Goal: Task Accomplishment & Management: Manage account settings

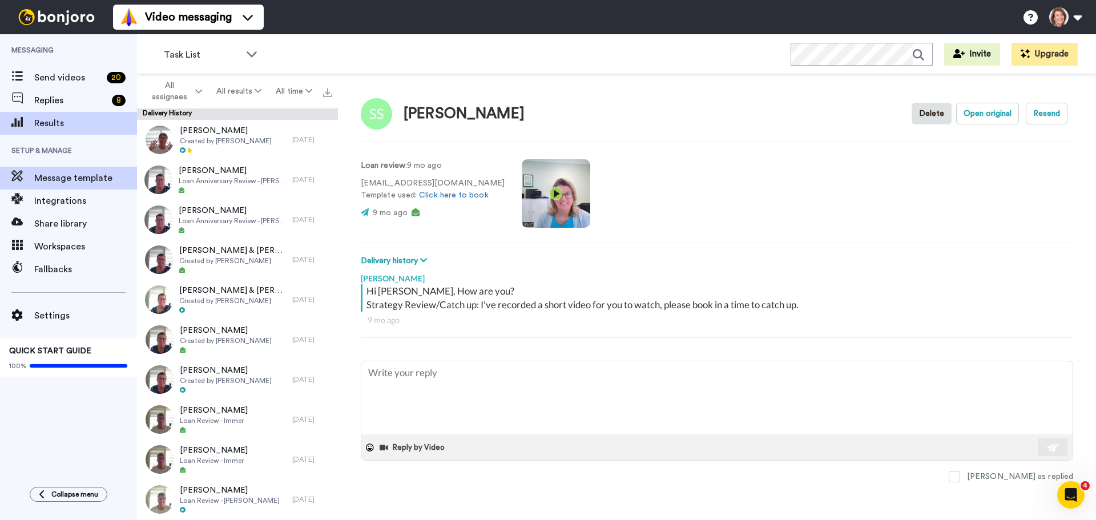
scroll to position [4426, 0]
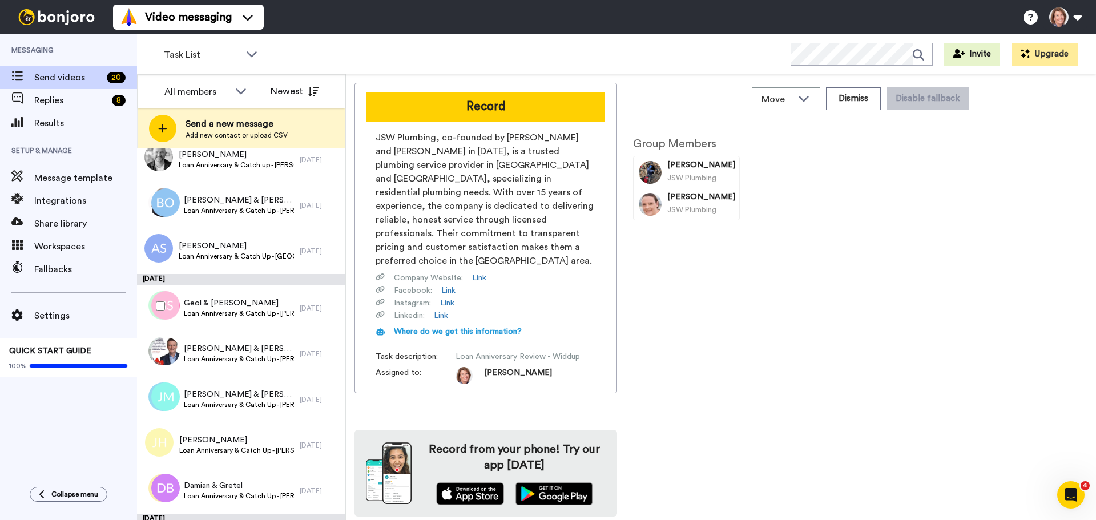
scroll to position [114, 0]
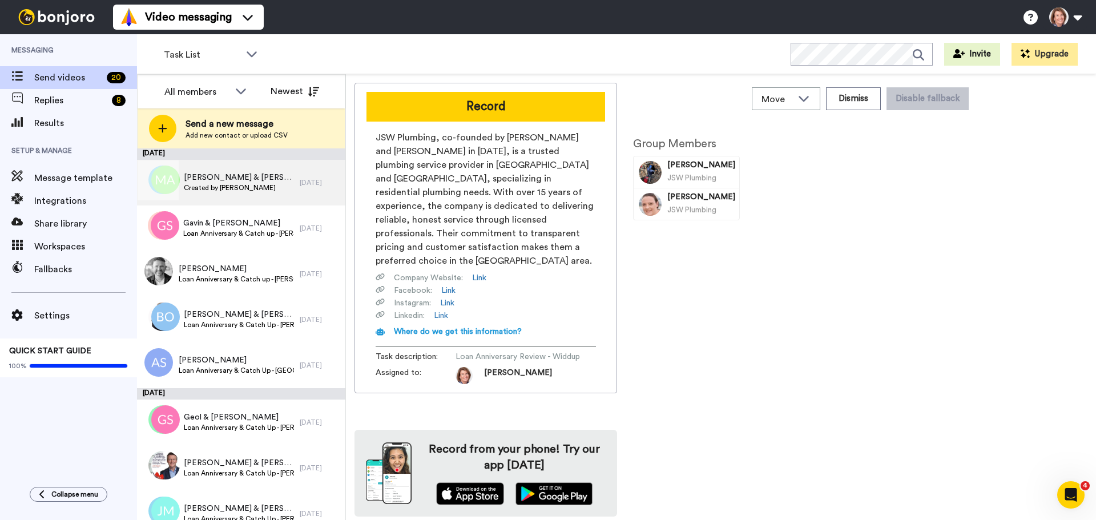
click at [232, 176] on span "[PERSON_NAME] & [PERSON_NAME]" at bounding box center [239, 177] width 110 height 11
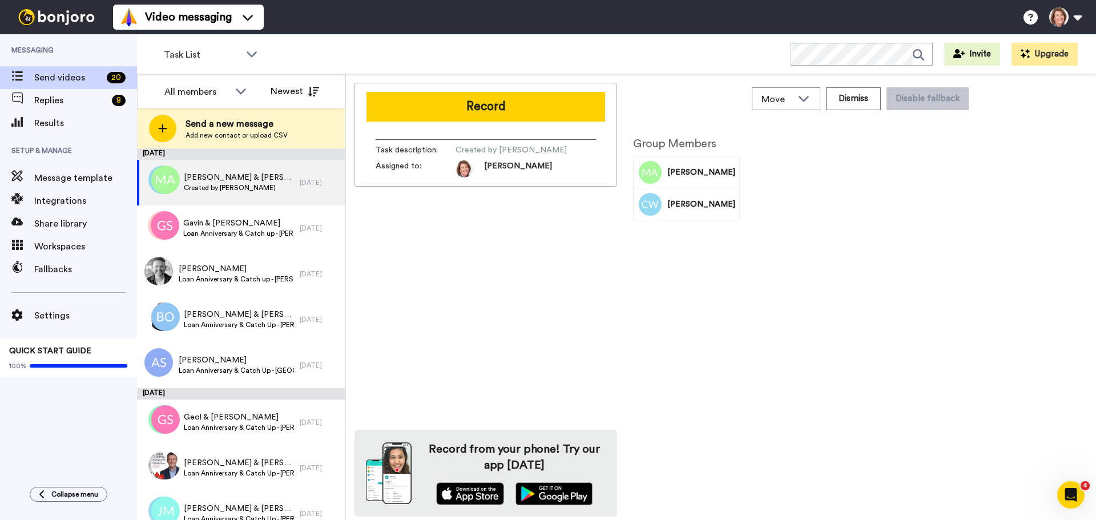
drag, startPoint x: 730, startPoint y: 174, endPoint x: 682, endPoint y: 175, distance: 47.9
click at [682, 175] on span "[PERSON_NAME]" at bounding box center [701, 172] width 68 height 11
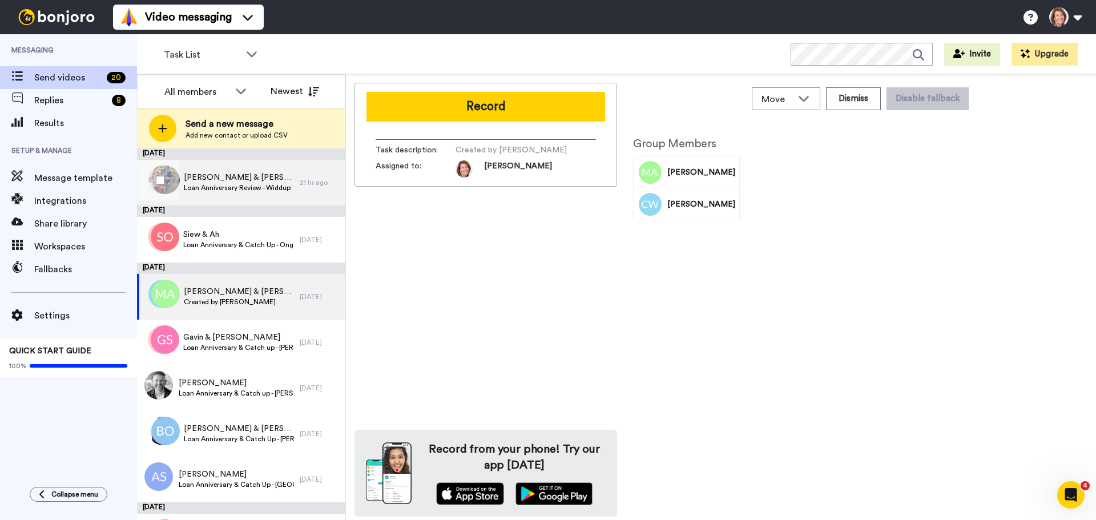
click at [250, 167] on div "[PERSON_NAME] & [PERSON_NAME] Anniversary Review - Widdup" at bounding box center [218, 183] width 163 height 46
